Goal: Information Seeking & Learning: Check status

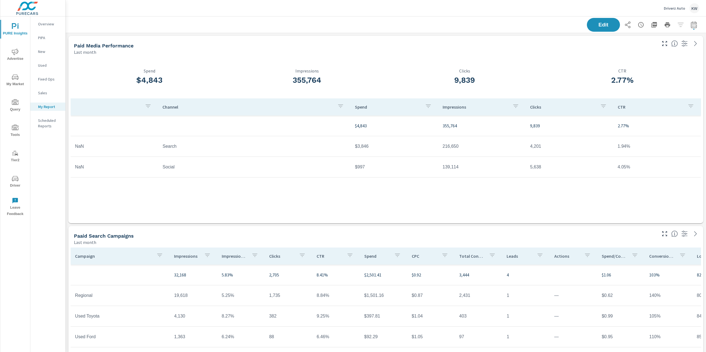
scroll to position [1156, 646]
click at [674, 9] on p "Driverz Auto" at bounding box center [674, 8] width 21 height 5
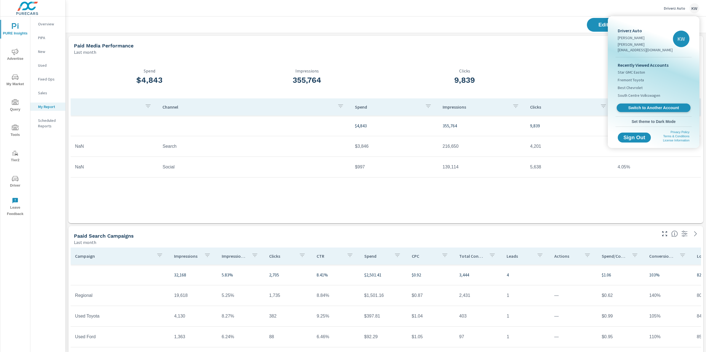
click at [648, 105] on span "Switch to Another Account" at bounding box center [653, 107] width 68 height 5
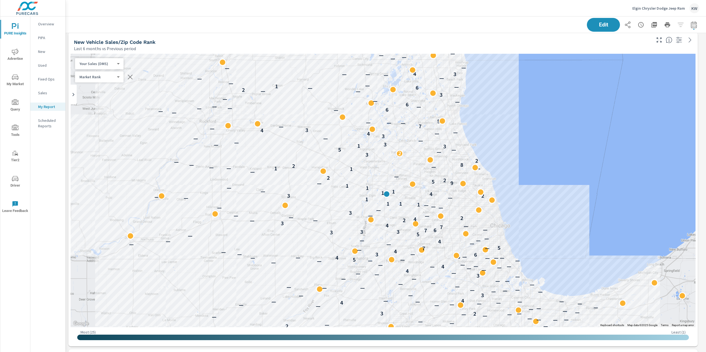
scroll to position [1282, 0]
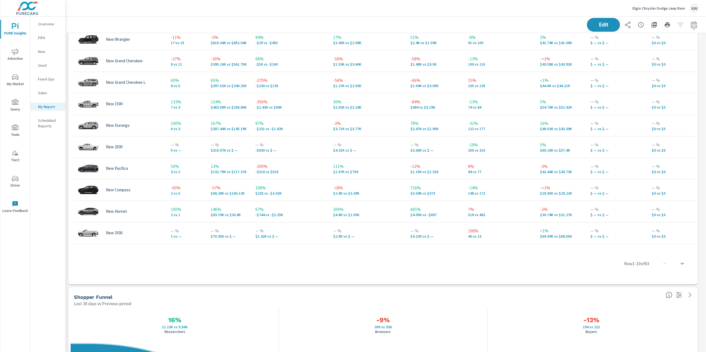
click at [705, 73] on div "PURE Insights Report Elgin Chrysler Dodge Jeep Ram Report date range: Jul 01, 2…" at bounding box center [386, 185] width 640 height 336
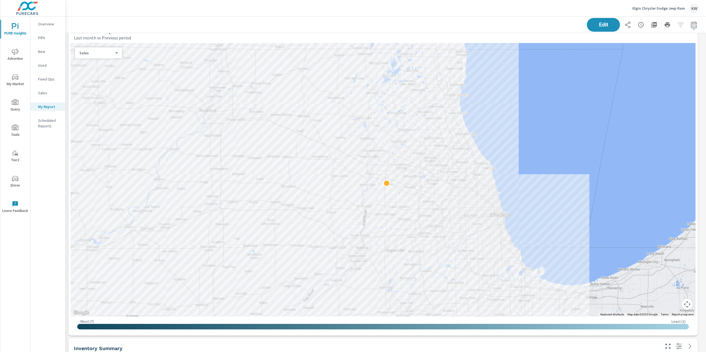
scroll to position [394, 0]
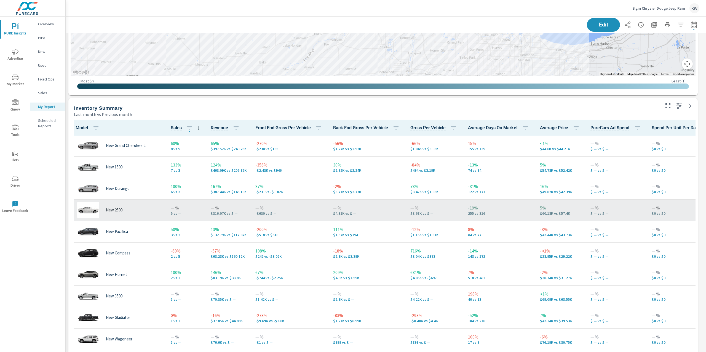
scroll to position [84, 0]
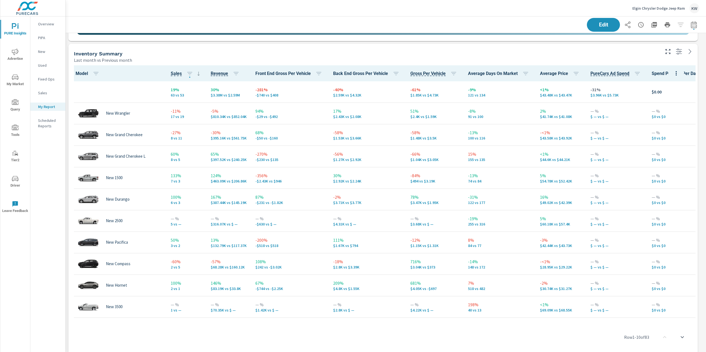
scroll to position [693, 0]
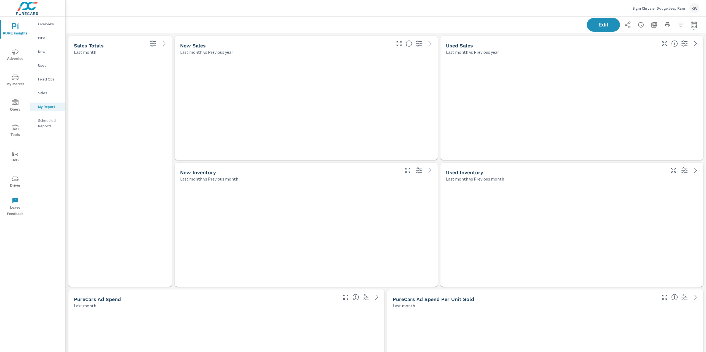
scroll to position [3628, 646]
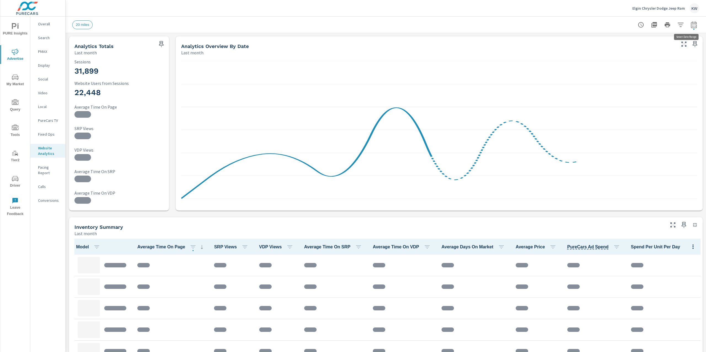
click at [689, 20] on button "button" at bounding box center [693, 24] width 11 height 11
select select "Last month"
click at [637, 63] on p "+ Add comparison" at bounding box center [649, 62] width 71 height 7
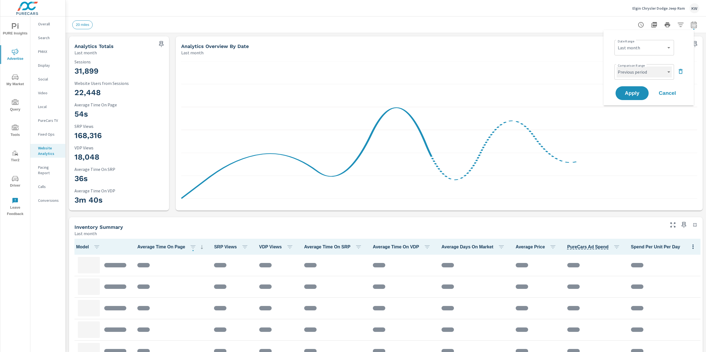
click at [641, 71] on select "Custom Previous period Previous month Previous year" at bounding box center [643, 71] width 55 height 11
select select "Previous month"
click at [634, 91] on span "Apply" at bounding box center [632, 93] width 23 height 5
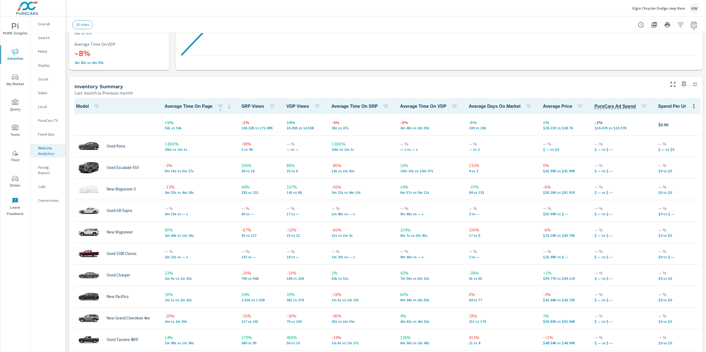
scroll to position [197, 0]
click at [677, 25] on icon "button" at bounding box center [680, 25] width 7 height 7
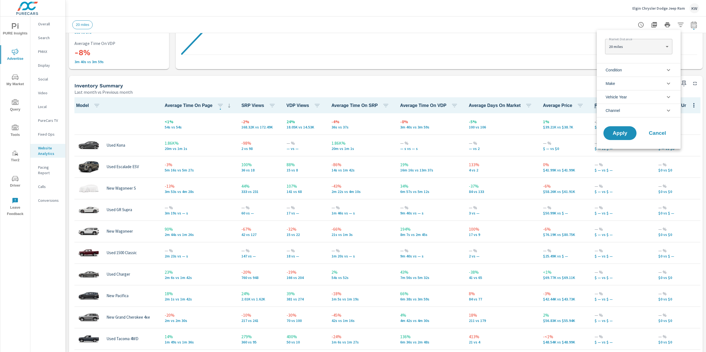
click at [667, 69] on icon "filter options" at bounding box center [668, 70] width 7 height 7
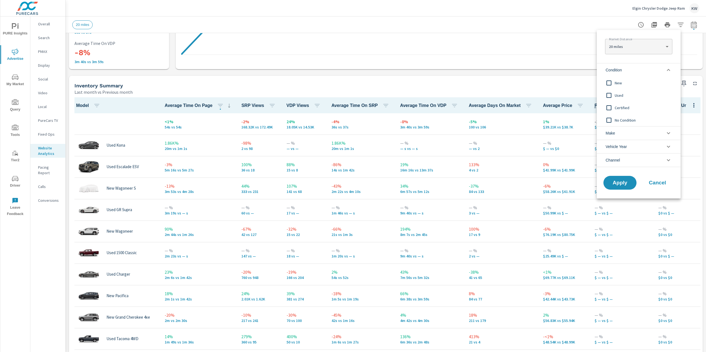
click at [610, 83] on input "filter options" at bounding box center [609, 83] width 12 height 12
click at [621, 184] on span "Apply" at bounding box center [619, 182] width 23 height 5
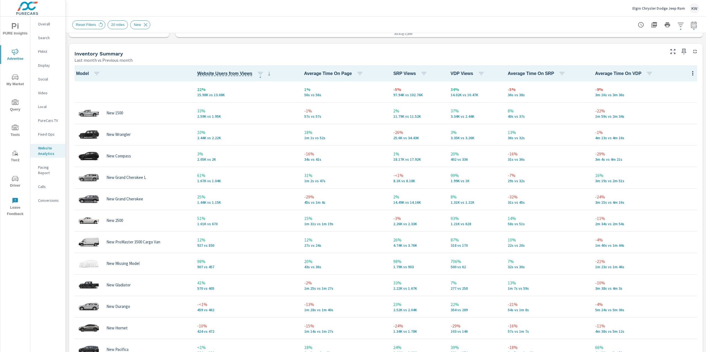
scroll to position [228, 0]
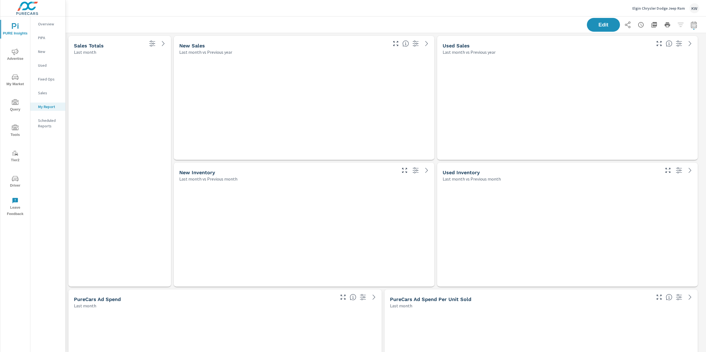
scroll to position [3628, 646]
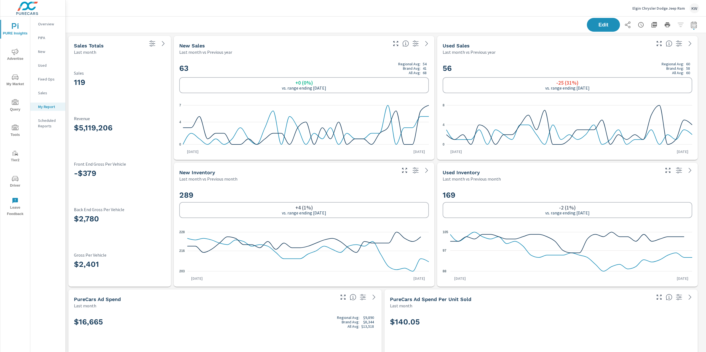
scroll to position [0, 0]
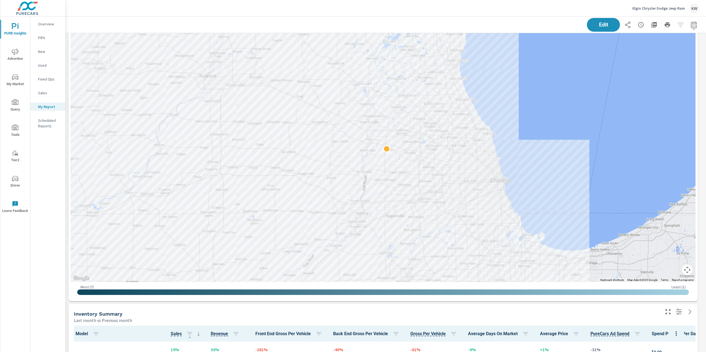
scroll to position [426, 0]
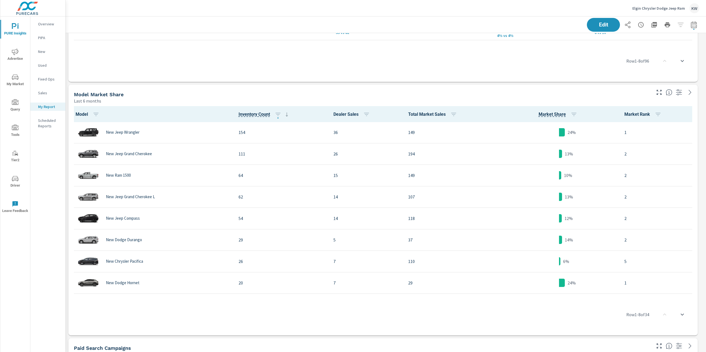
scroll to position [1789, 0]
